Goal: Check status

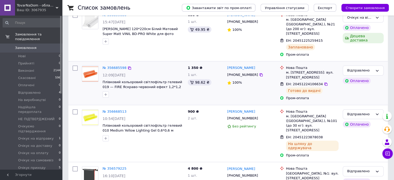
scroll to position [62, 0]
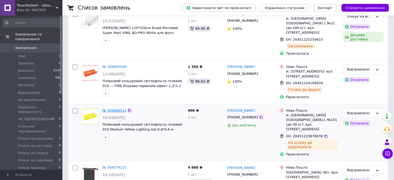
click at [119, 108] on link "№ 356668513" at bounding box center [114, 110] width 24 height 4
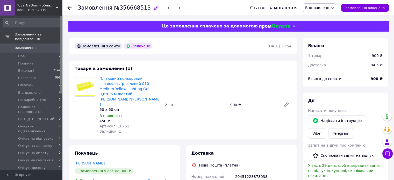
click at [120, 124] on span "Артикул: 16761" at bounding box center [114, 126] width 30 height 4
copy span "16761"
click at [128, 8] on span "№356668513" at bounding box center [132, 8] width 37 height 6
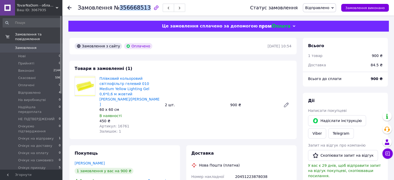
copy span "356668513"
click at [69, 8] on icon at bounding box center [69, 8] width 4 height 4
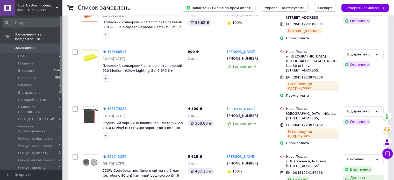
scroll to position [121, 0]
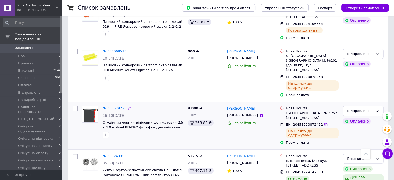
click at [113, 106] on link "№ 356579225" at bounding box center [114, 108] width 24 height 4
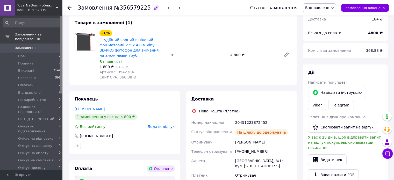
scroll to position [45, 0]
click at [123, 75] on span "Артикул: 3542304" at bounding box center [116, 72] width 34 height 4
click at [124, 72] on span "Артикул: 3542304" at bounding box center [116, 72] width 34 height 4
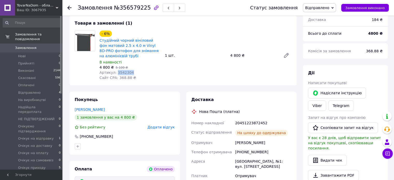
click at [124, 72] on span "Артикул: 3542304" at bounding box center [116, 72] width 34 height 4
copy span "3542304"
click at [133, 7] on span "№356579225" at bounding box center [132, 8] width 37 height 6
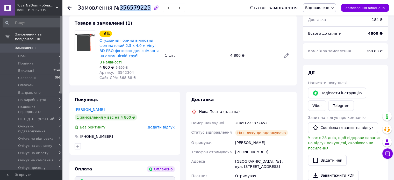
copy span "356579225"
click at [68, 6] on icon at bounding box center [69, 8] width 4 height 4
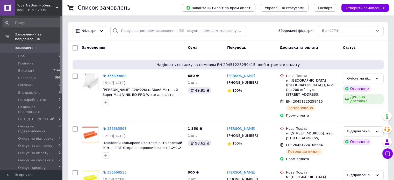
drag, startPoint x: 130, startPoint y: 156, endPoint x: 397, endPoint y: 140, distance: 267.6
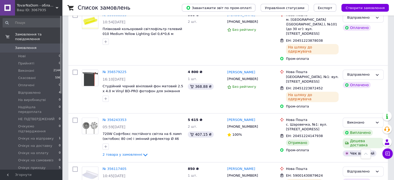
scroll to position [315, 0]
